Goal: Understand process/instructions: Learn how to perform a task or action

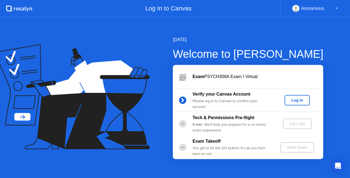
click at [298, 100] on div "Log In" at bounding box center [297, 100] width 21 height 4
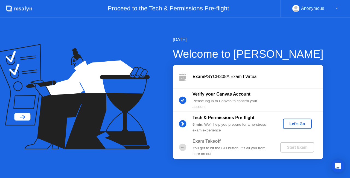
click at [295, 121] on div "Let's Go" at bounding box center [297, 123] width 24 height 4
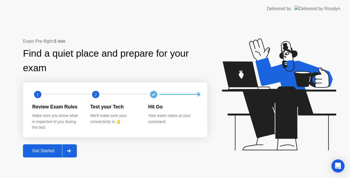
click at [44, 150] on div "Get Started" at bounding box center [43, 150] width 37 height 5
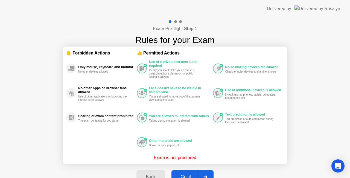
click at [188, 173] on button "Got it" at bounding box center [192, 176] width 42 height 13
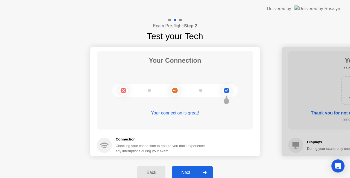
click at [188, 173] on div "Next" at bounding box center [186, 172] width 24 height 5
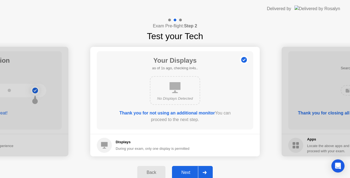
click at [188, 173] on div "Next" at bounding box center [186, 172] width 24 height 5
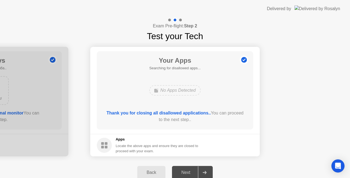
click at [188, 173] on div "Next" at bounding box center [186, 172] width 24 height 5
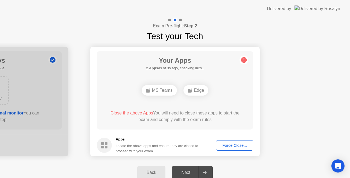
click at [236, 113] on div "Close the above App You will need to close this app to start the exam and compl…" at bounding box center [175, 116] width 141 height 13
click at [186, 172] on div "Next" at bounding box center [186, 172] width 24 height 5
click at [236, 145] on div "Force Close..." at bounding box center [234, 145] width 33 height 4
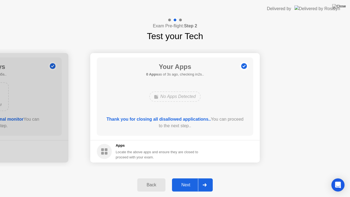
click at [186, 177] on div "Next" at bounding box center [186, 184] width 24 height 5
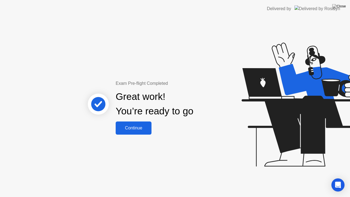
click at [141, 129] on div "Continue" at bounding box center [133, 127] width 33 height 5
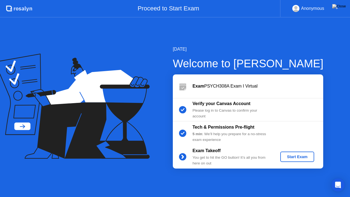
click at [219, 134] on div "5 min : We’ll help you prepare for a no-stress exam experience" at bounding box center [231, 136] width 79 height 11
